Goal: Transaction & Acquisition: Purchase product/service

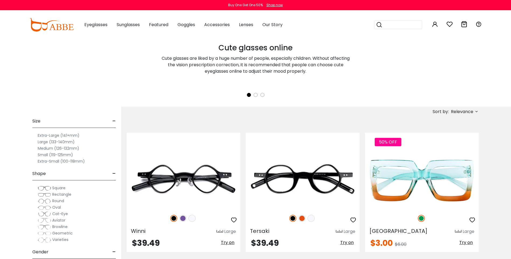
scroll to position [108, 0]
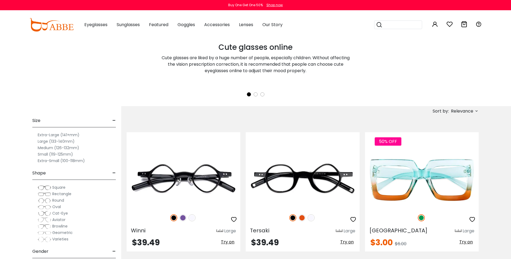
click at [473, 110] on span "Relevance" at bounding box center [464, 111] width 29 height 6
click at [457, 144] on label "Prices Low To High" at bounding box center [456, 146] width 39 height 6
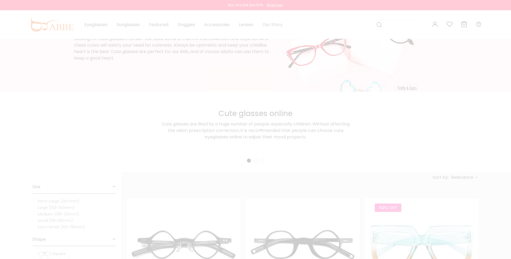
scroll to position [20, 0]
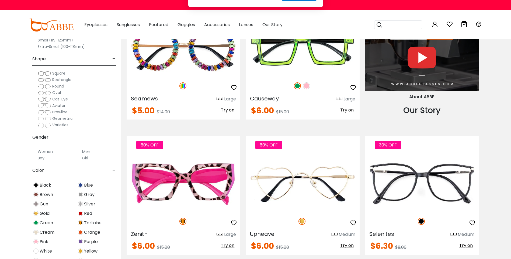
scroll to position [593, 0]
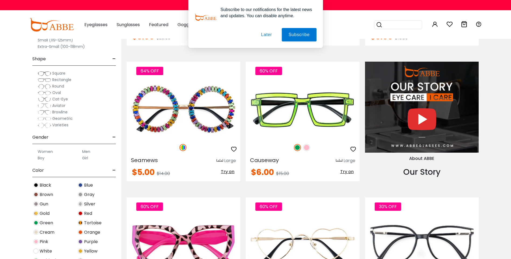
click at [0, 0] on button "Later" at bounding box center [0, 0] width 0 height 0
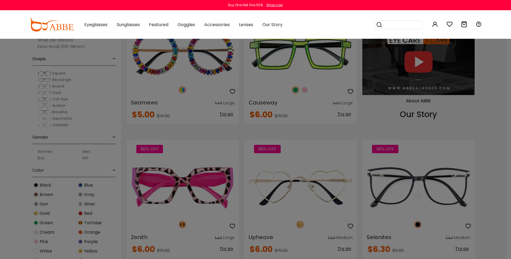
scroll to position [713, 0]
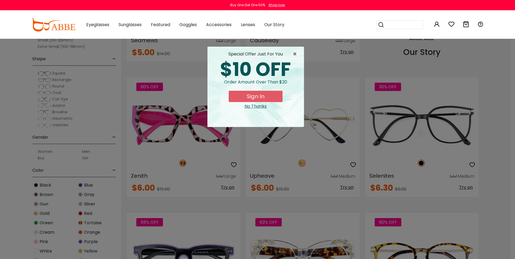
drag, startPoint x: 512, startPoint y: 61, endPoint x: 515, endPoint y: 70, distance: 9.2
click at [296, 53] on span "×" at bounding box center [296, 54] width 7 height 6
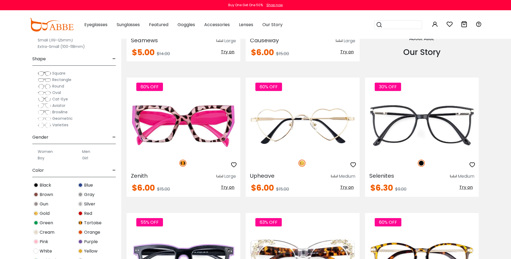
drag, startPoint x: 443, startPoint y: 112, endPoint x: 494, endPoint y: 80, distance: 60.4
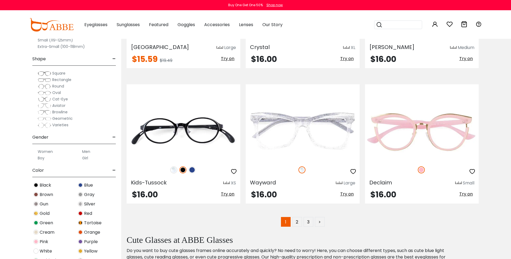
scroll to position [2793, 0]
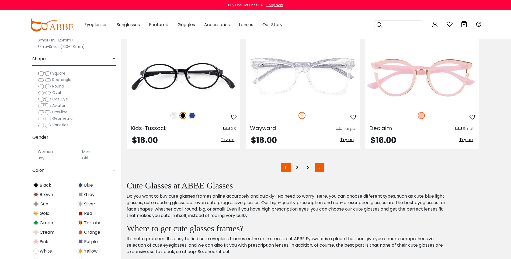
click at [323, 168] on link ">" at bounding box center [320, 168] width 10 height 10
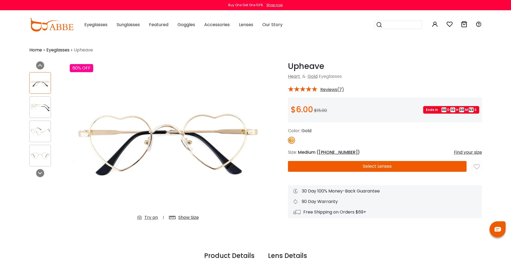
click at [374, 166] on button "Select Lenses" at bounding box center [377, 166] width 179 height 11
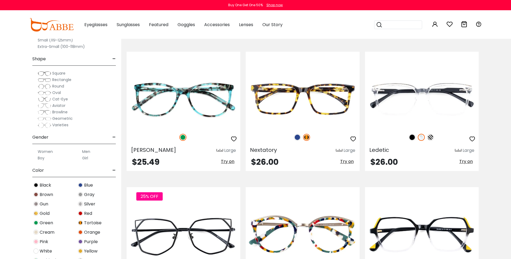
scroll to position [1660, 0]
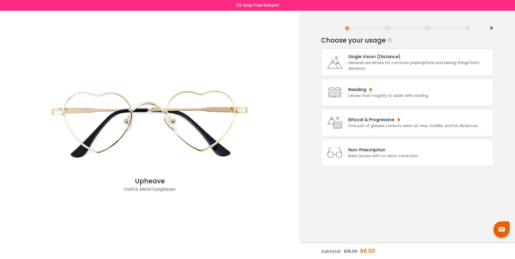
click at [351, 69] on div "General use lenses for common prescriptions and seeing things from distance." at bounding box center [419, 65] width 142 height 11
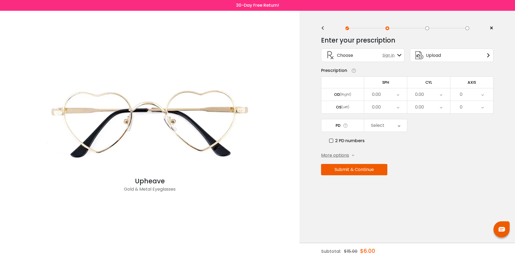
click at [349, 152] on div "Enter your prescription SPH (Sphere) Lens strength needed to correct your visio…" at bounding box center [407, 117] width 172 height 170
click at [349, 155] on div "More options" at bounding box center [337, 155] width 33 height 6
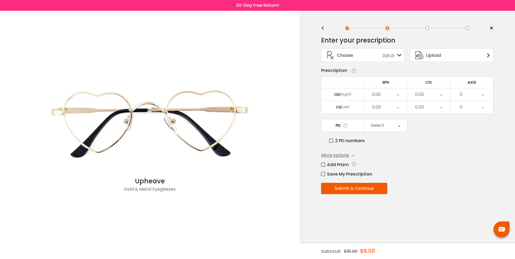
click at [343, 165] on label "Add Prism" at bounding box center [335, 164] width 28 height 7
